Goal: Task Accomplishment & Management: Manage account settings

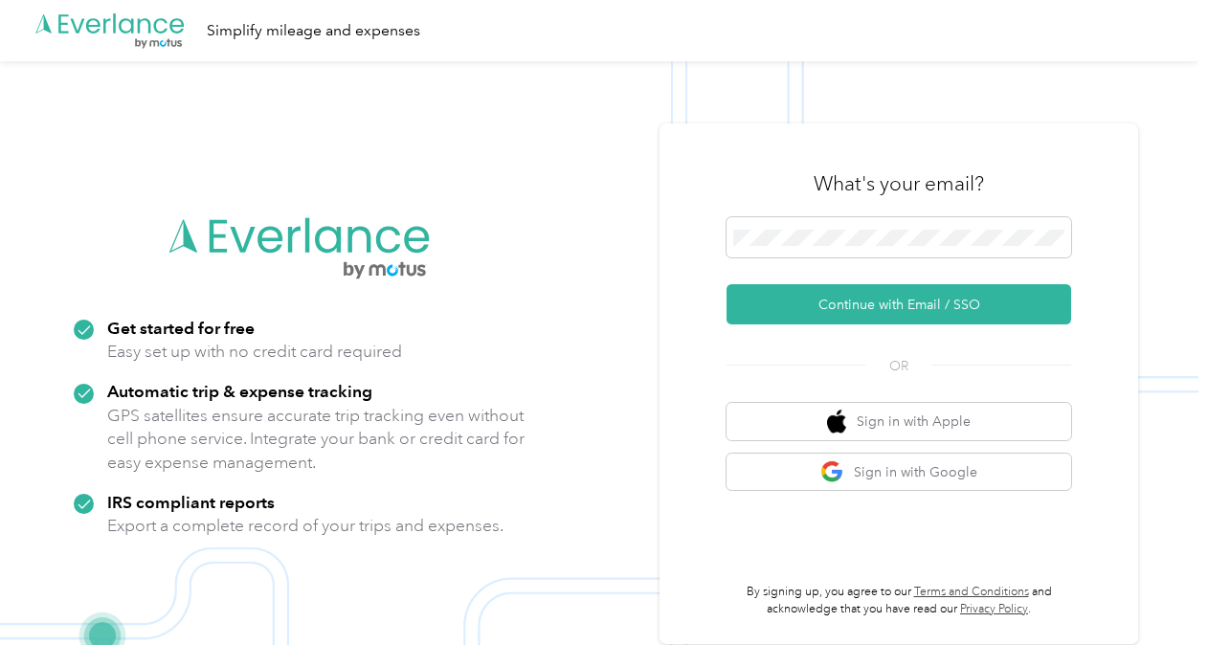
click at [932, 308] on button "Continue with Email / SSO" at bounding box center [899, 304] width 345 height 40
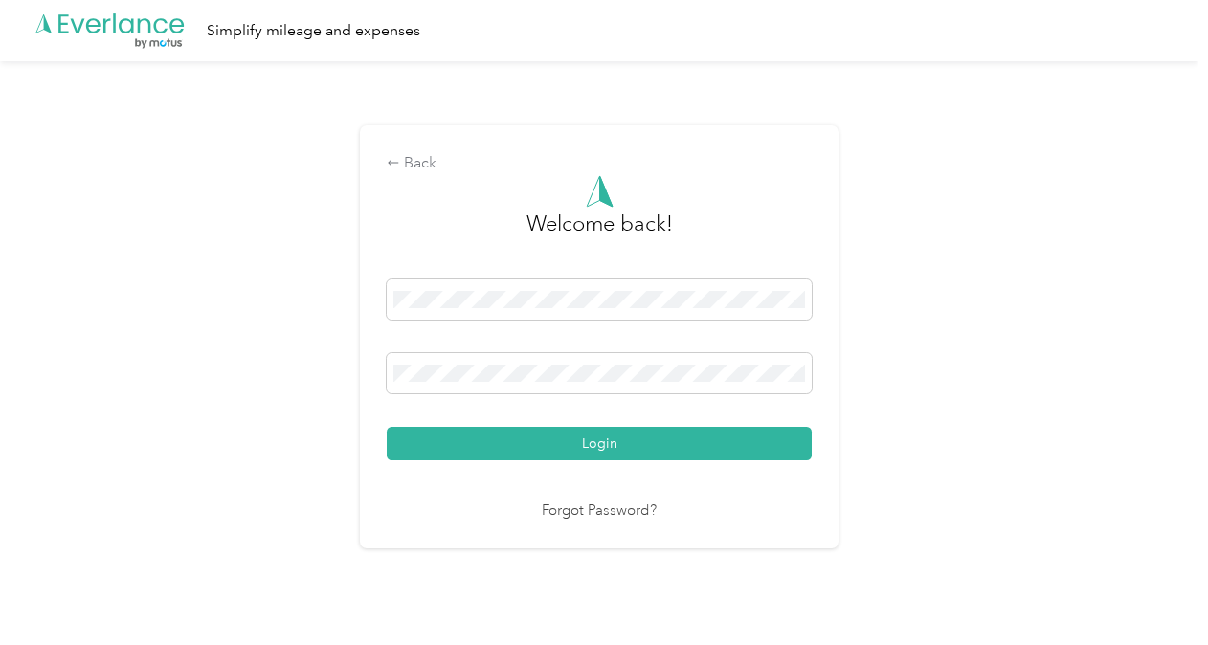
click at [948, 379] on div "Back Welcome back! Login Forgot Password?" at bounding box center [599, 345] width 1199 height 568
click at [607, 435] on button "Login" at bounding box center [599, 444] width 425 height 34
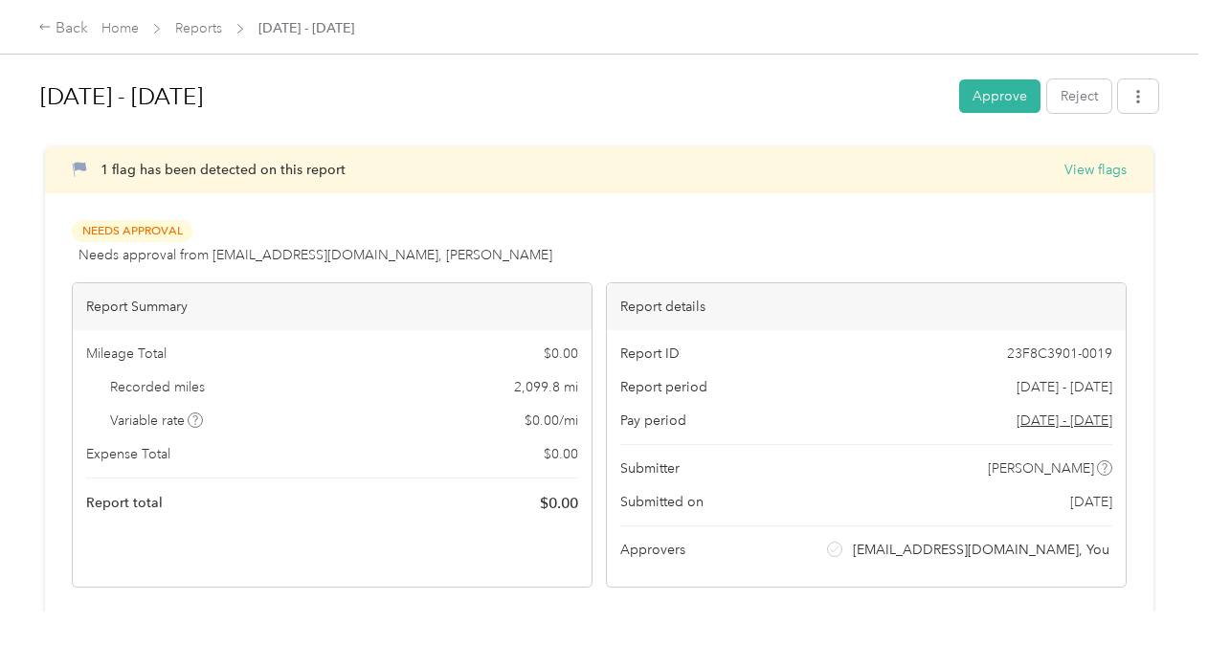
click at [993, 96] on button "Approve" at bounding box center [999, 96] width 81 height 34
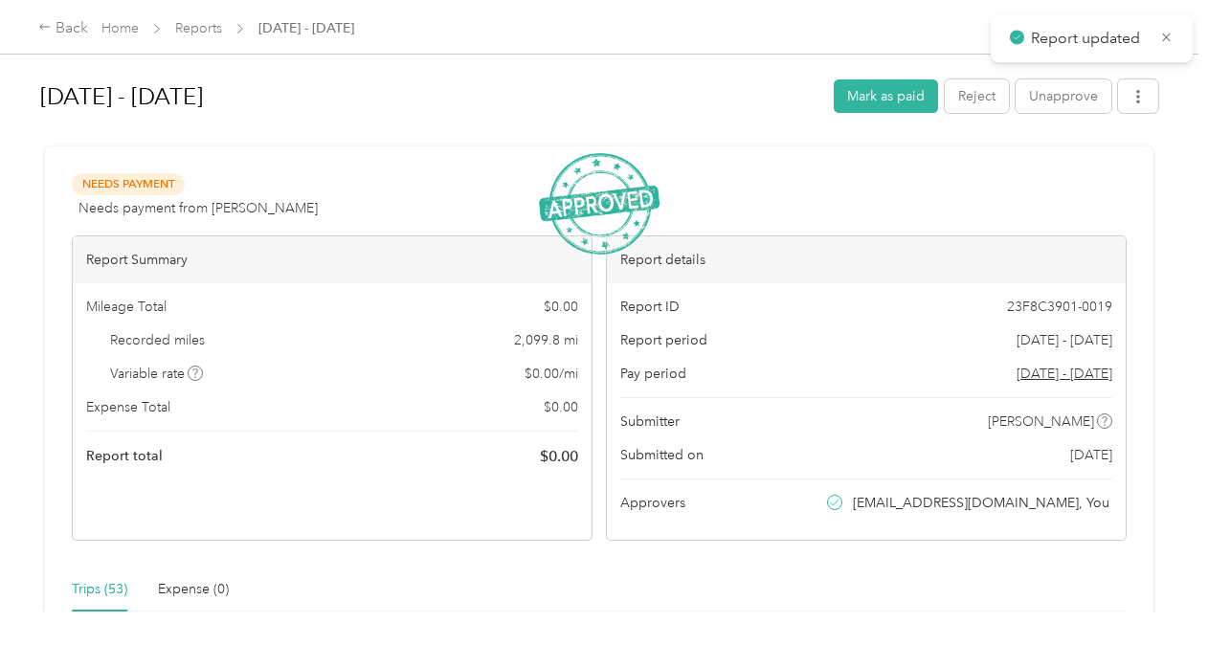
click at [871, 90] on button "Mark as paid" at bounding box center [886, 96] width 104 height 34
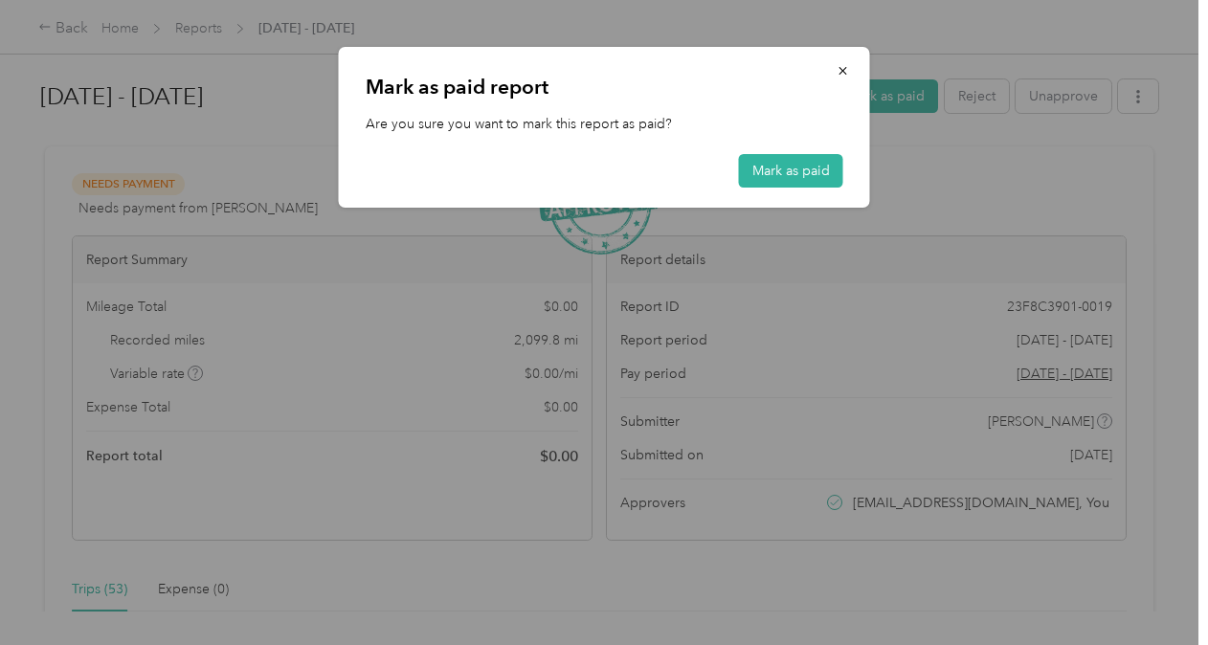
click at [786, 166] on button "Mark as paid" at bounding box center [791, 171] width 104 height 34
